Goal: Task Accomplishment & Management: Use online tool/utility

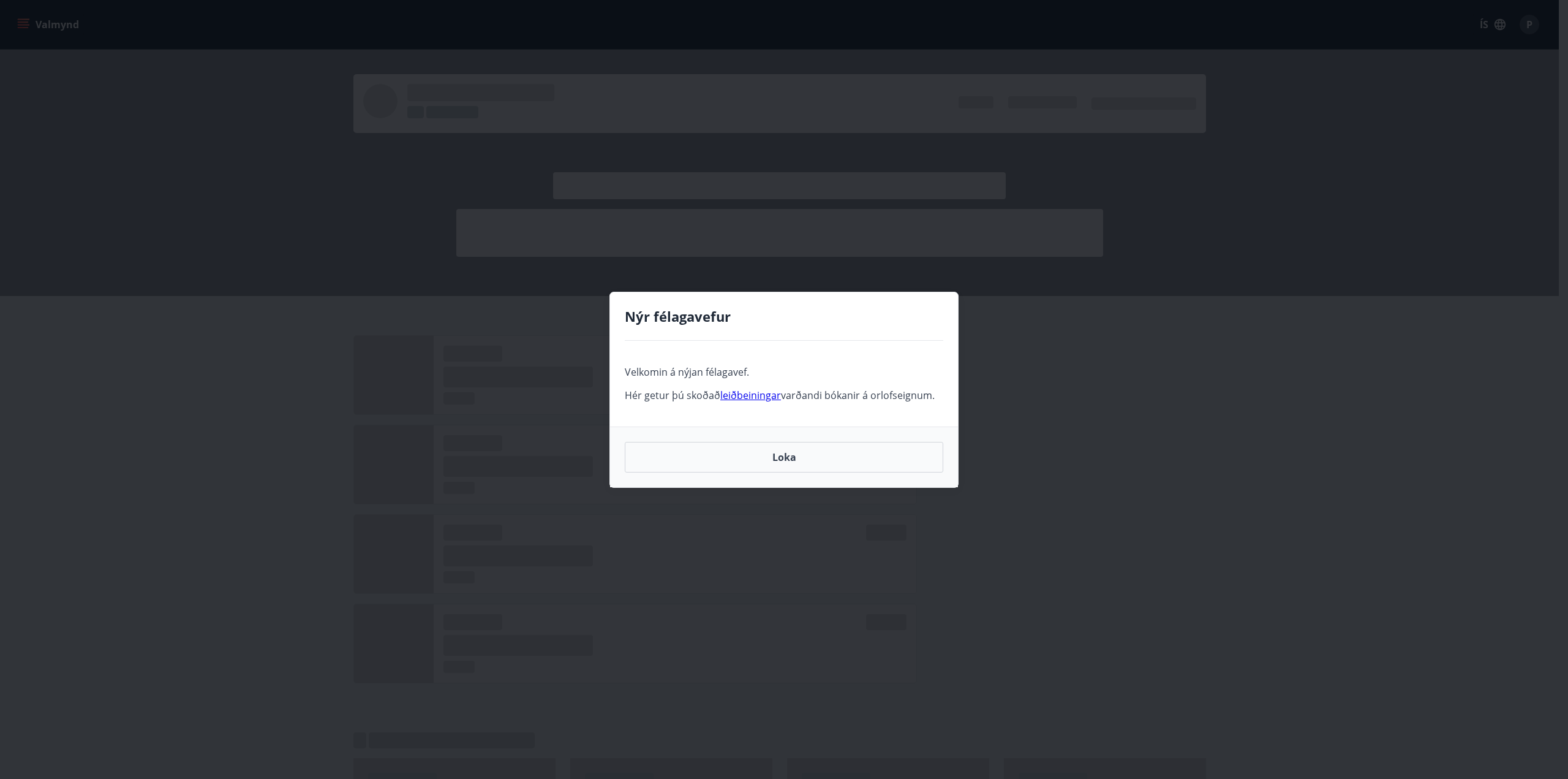
drag, startPoint x: 809, startPoint y: 454, endPoint x: 794, endPoint y: 455, distance: 15.0
click at [809, 454] on button "Loka" at bounding box center [784, 457] width 318 height 31
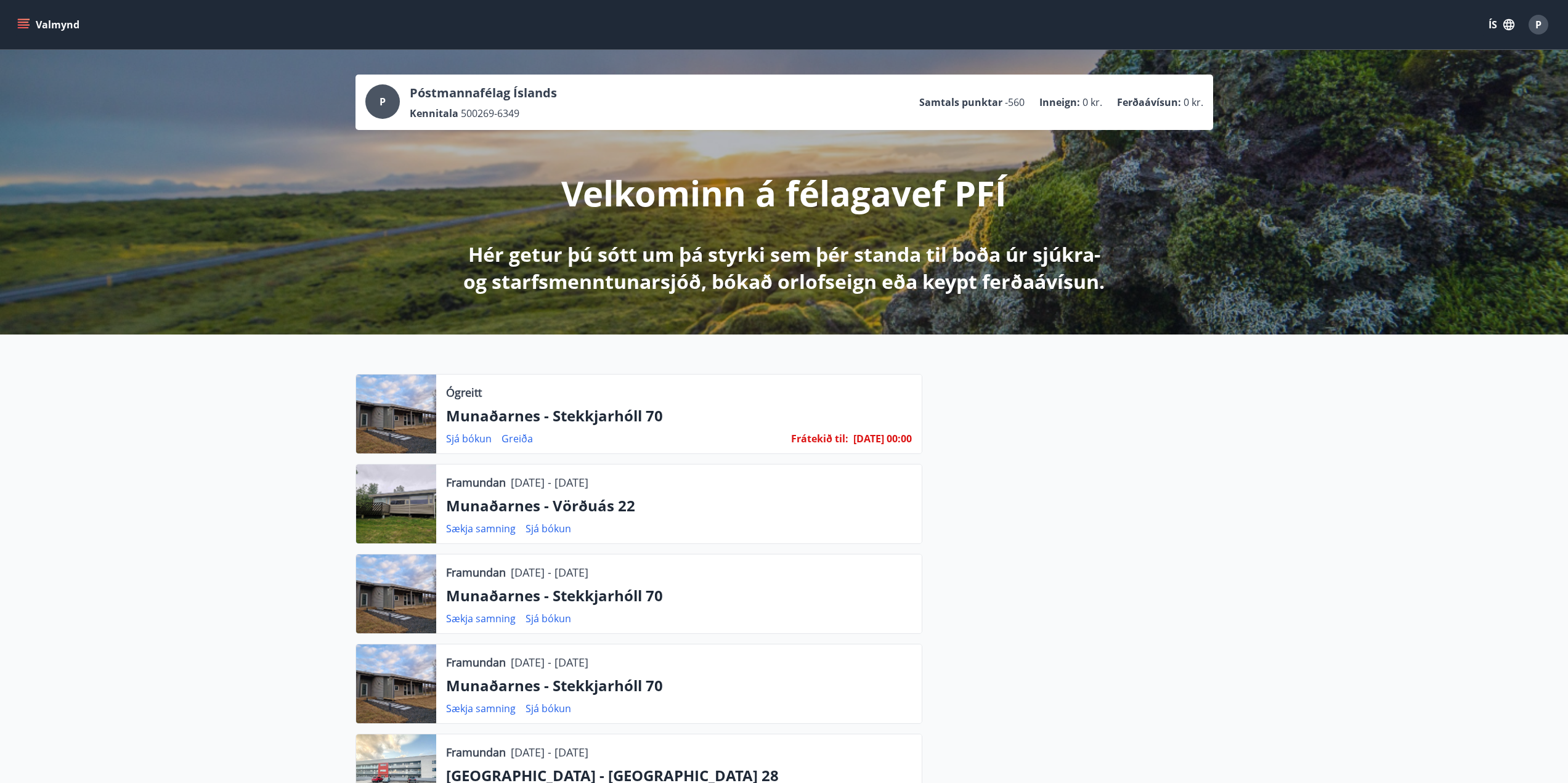
click at [19, 21] on icon "menu" at bounding box center [23, 25] width 12 height 12
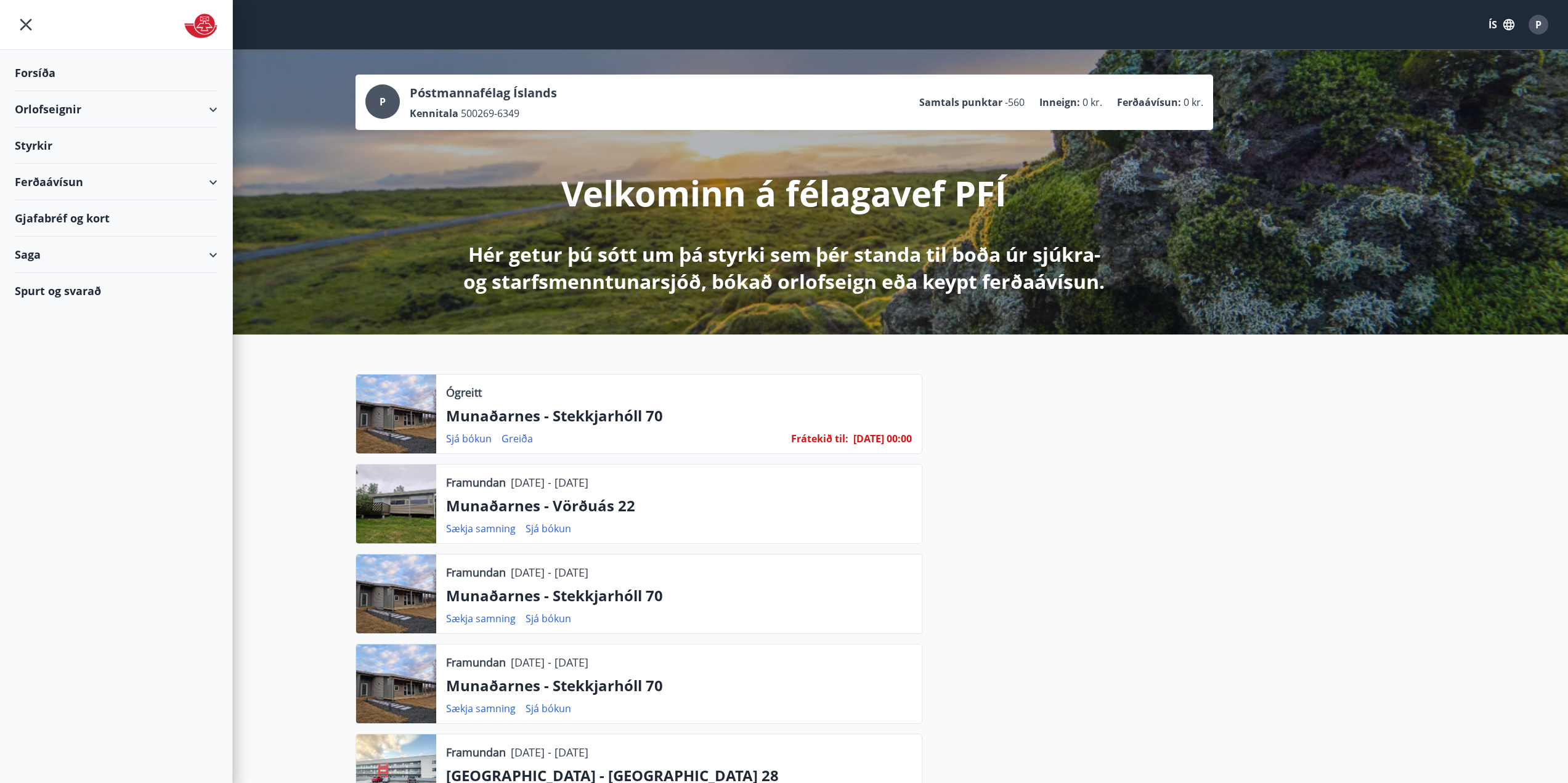
click at [59, 112] on div "Orlofseignir" at bounding box center [116, 109] width 203 height 36
click at [53, 142] on div "Framboð" at bounding box center [116, 141] width 183 height 26
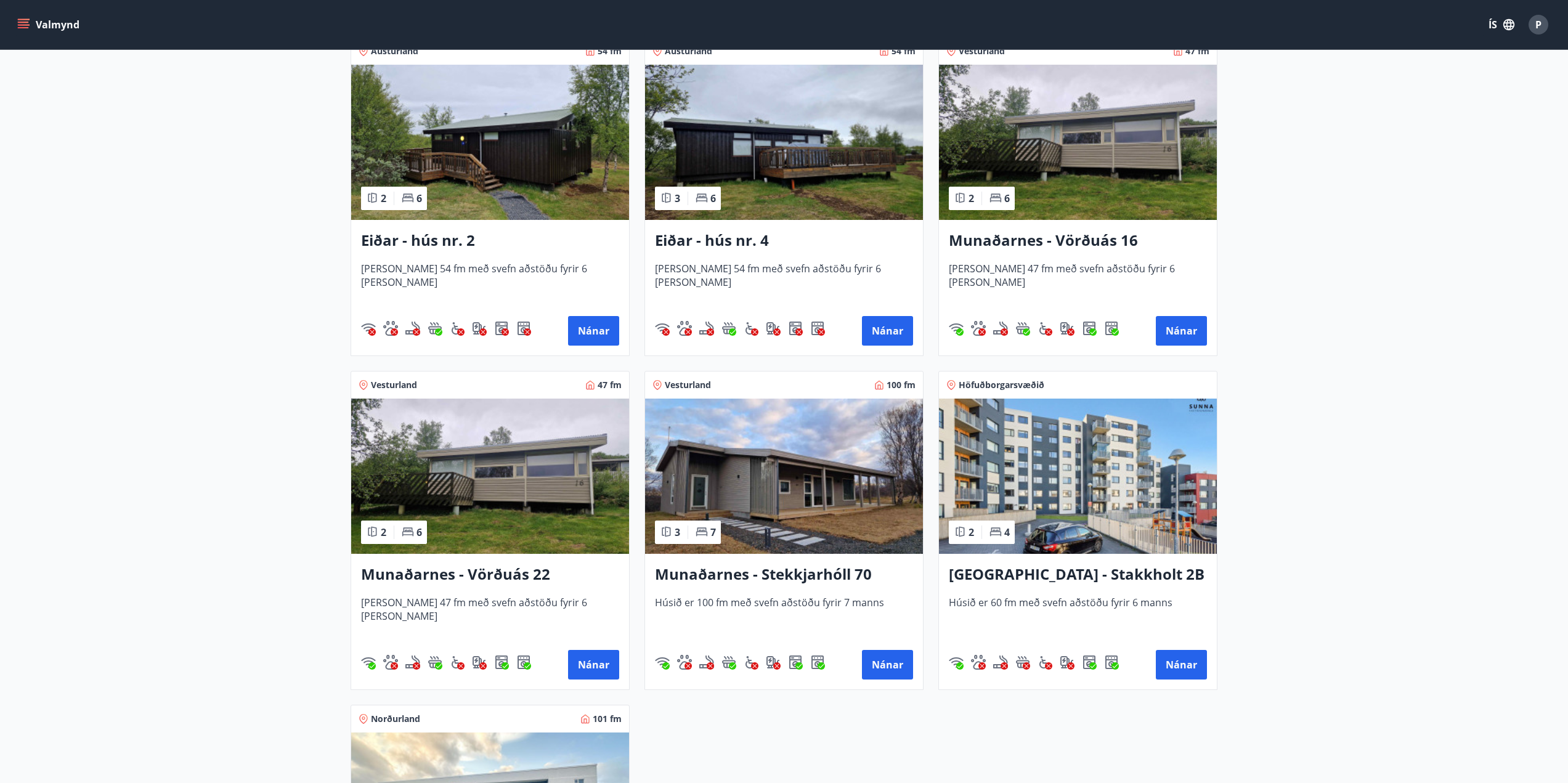
scroll to position [247, 0]
